Goal: Navigation & Orientation: Find specific page/section

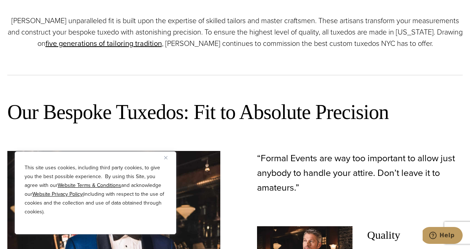
click at [167, 157] on img "Close" at bounding box center [165, 157] width 3 height 3
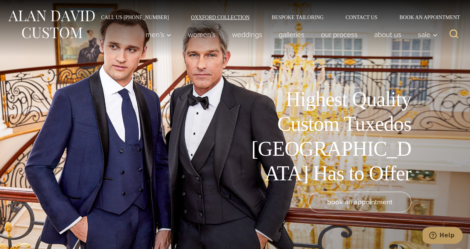
click at [230, 18] on link "Oxxford Collection" at bounding box center [220, 17] width 81 height 5
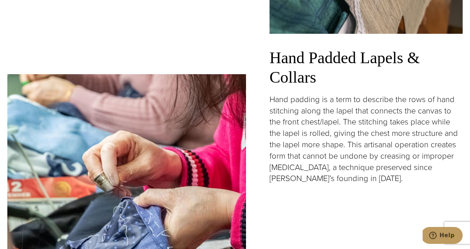
scroll to position [1355, 0]
